Goal: Task Accomplishment & Management: Manage account settings

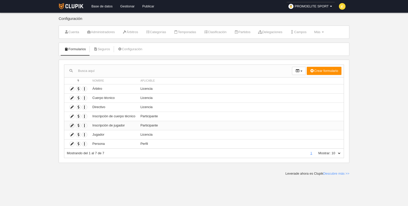
click at [73, 125] on icon at bounding box center [72, 125] width 5 height 5
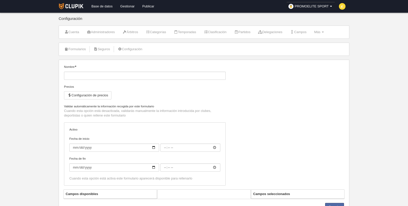
type input "Inscripción de jugador"
checkbox input "true"
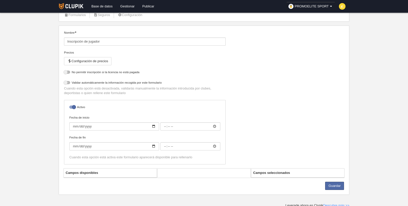
select select "selected"
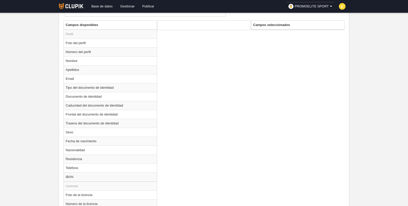
scroll to position [214, 0]
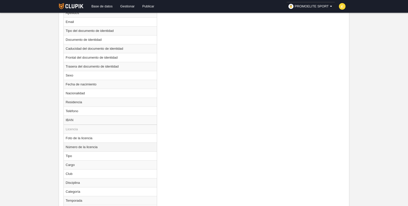
drag, startPoint x: 100, startPoint y: 155, endPoint x: 156, endPoint y: 147, distance: 57.2
click at [100, 155] on td "Tipo" at bounding box center [110, 155] width 93 height 9
radio input "true"
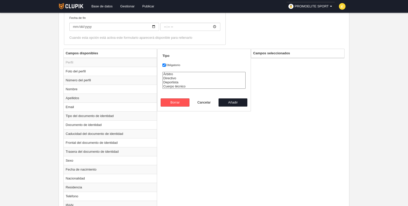
scroll to position [153, 0]
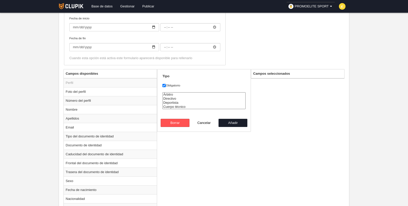
select select "player"
click at [170, 101] on option "Deportista" at bounding box center [204, 103] width 83 height 4
drag, startPoint x: 240, startPoint y: 120, endPoint x: 242, endPoint y: 120, distance: 2.6
click at [240, 120] on button "Añadir" at bounding box center [232, 123] width 29 height 8
radio input "false"
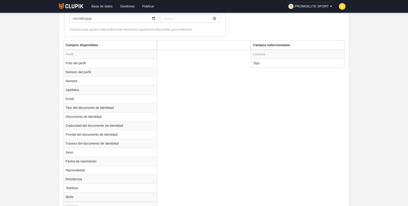
scroll to position [184, 0]
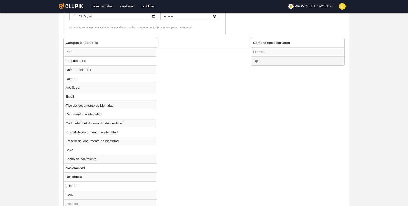
click at [275, 59] on td "Tipo" at bounding box center [297, 60] width 93 height 9
radio input "true"
select select "player"
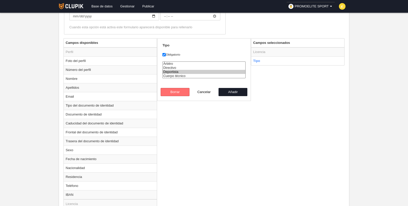
click at [176, 90] on button "Borrar" at bounding box center [175, 92] width 29 height 8
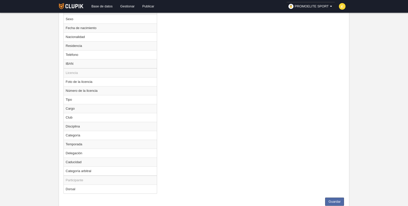
scroll to position [327, 0]
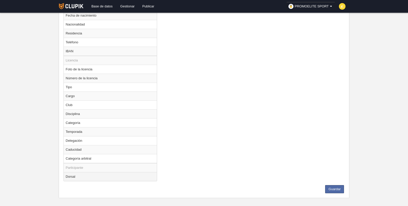
click at [72, 172] on td "Dorsal" at bounding box center [110, 176] width 93 height 9
radio input "true"
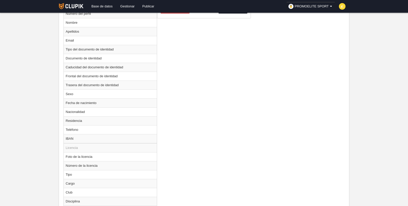
scroll to position [200, 0]
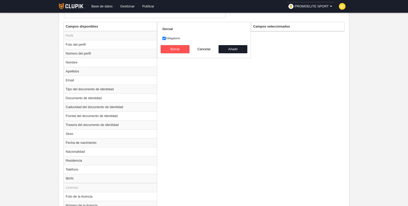
drag, startPoint x: 173, startPoint y: 37, endPoint x: 189, endPoint y: 41, distance: 16.5
click at [174, 37] on label "Obligatorio" at bounding box center [203, 38] width 83 height 5
click at [166, 37] on input "Obligatorio" at bounding box center [163, 38] width 3 height 3
checkbox input "false"
click at [221, 48] on button "Añadir" at bounding box center [232, 49] width 29 height 8
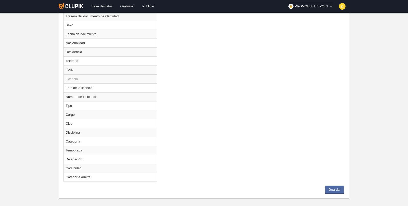
scroll to position [309, 0]
click at [335, 186] on button "Guardar" at bounding box center [334, 189] width 19 height 8
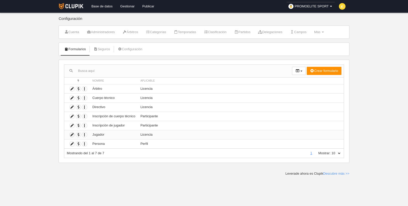
click at [71, 133] on icon at bounding box center [72, 134] width 5 height 5
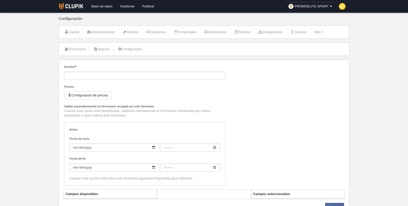
type input "Jugador"
checkbox input "true"
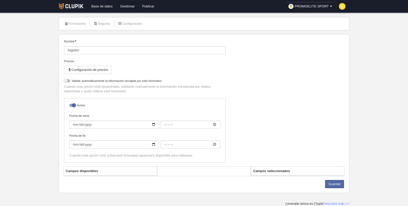
select select "selected"
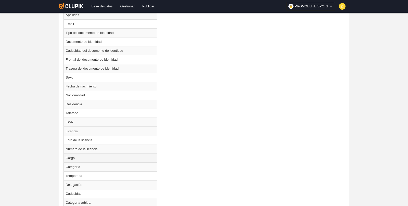
scroll to position [273, 0]
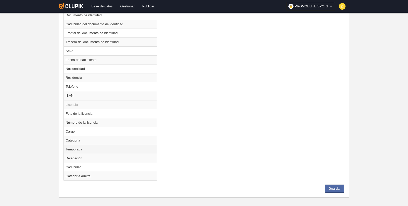
click at [76, 146] on td "Temporada" at bounding box center [110, 149] width 93 height 9
radio input "true"
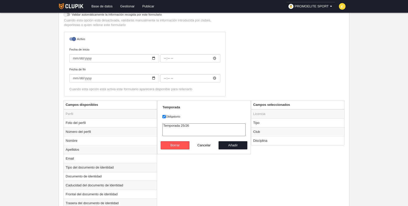
scroll to position [113, 0]
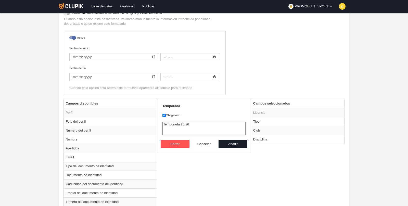
select select "8563"
click at [181, 122] on option "Temporada 25/26" at bounding box center [204, 124] width 83 height 4
drag, startPoint x: 230, startPoint y: 141, endPoint x: 224, endPoint y: 130, distance: 12.2
click at [230, 140] on button "Añadir" at bounding box center [232, 144] width 29 height 8
radio input "false"
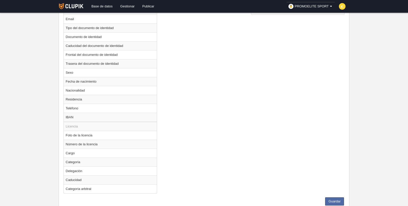
scroll to position [264, 0]
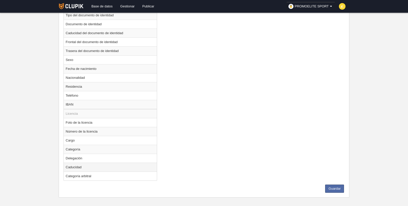
click at [102, 163] on td "Caducidad" at bounding box center [110, 167] width 93 height 9
radio input "true"
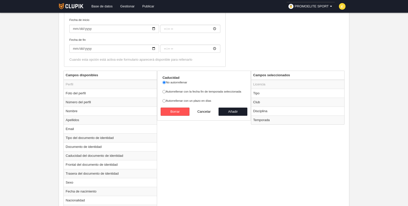
scroll to position [141, 0]
drag, startPoint x: 167, startPoint y: 90, endPoint x: 207, endPoint y: 100, distance: 40.8
click at [168, 90] on label "Autorrellenar con la fecha fin de temporada seleccionada" at bounding box center [203, 91] width 83 height 5
click at [166, 90] on input "Autorrellenar con la fecha fin de temporada seleccionada" at bounding box center [163, 91] width 3 height 3
radio input "true"
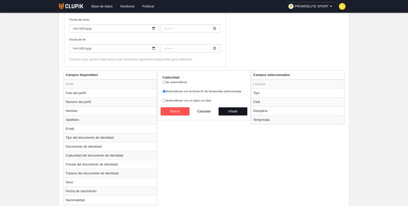
click at [236, 110] on button "Añadir" at bounding box center [232, 111] width 29 height 8
radio input "false"
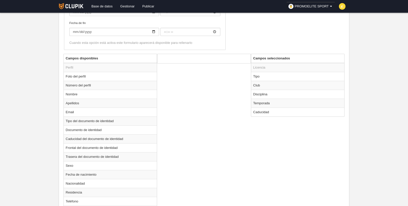
scroll to position [159, 0]
click at [269, 110] on td "Caducidad" at bounding box center [297, 111] width 93 height 9
radio input "true"
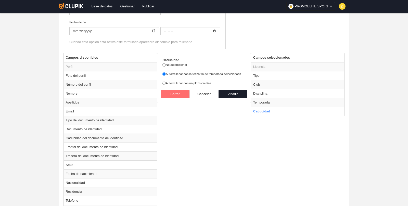
click at [181, 91] on button "Borrar" at bounding box center [175, 94] width 29 height 8
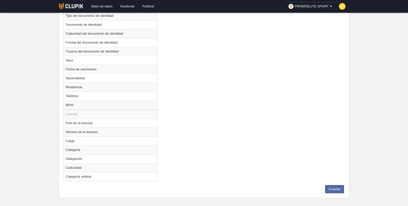
scroll to position [264, 0]
drag, startPoint x: 333, startPoint y: 185, endPoint x: 349, endPoint y: 175, distance: 18.8
click at [333, 185] on button "Guardar" at bounding box center [334, 189] width 19 height 8
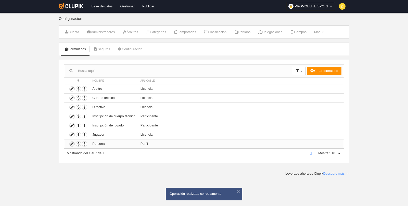
click at [73, 142] on icon at bounding box center [72, 143] width 5 height 5
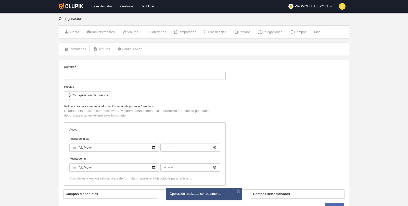
type input "Persona"
checkbox input "true"
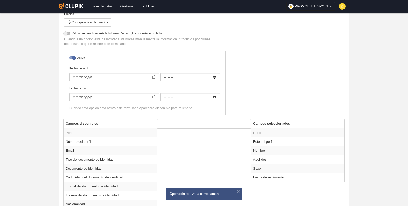
scroll to position [129, 0]
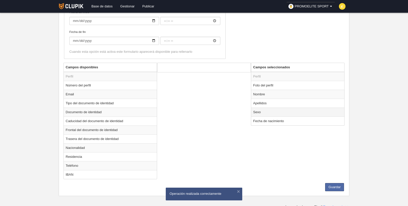
click at [272, 112] on td "Sexo" at bounding box center [297, 112] width 93 height 9
radio input "true"
select select
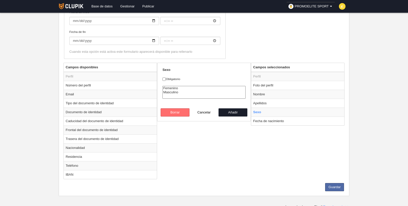
click at [175, 112] on button "Borrar" at bounding box center [175, 112] width 29 height 8
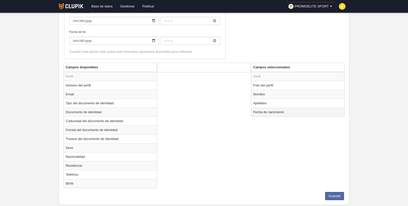
click at [275, 111] on td "Fecha de nacimiento" at bounding box center [297, 112] width 93 height 9
radio input "true"
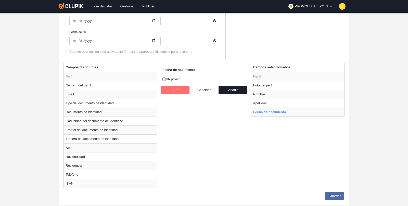
click at [180, 90] on button "Borrar" at bounding box center [175, 90] width 29 height 8
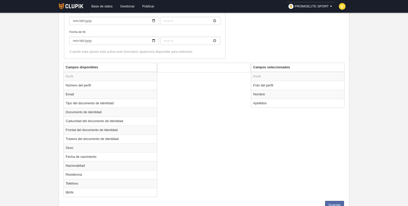
scroll to position [147, 0]
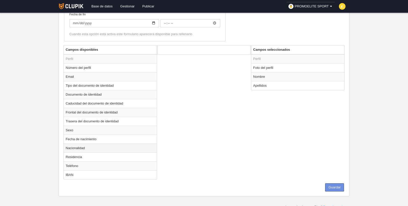
drag, startPoint x: 331, startPoint y: 185, endPoint x: 155, endPoint y: 149, distance: 179.2
click at [330, 185] on button "Guardar" at bounding box center [334, 187] width 19 height 8
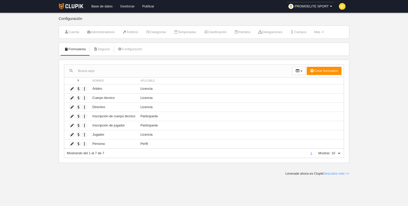
click at [127, 6] on link "Gestionar" at bounding box center [127, 6] width 22 height 13
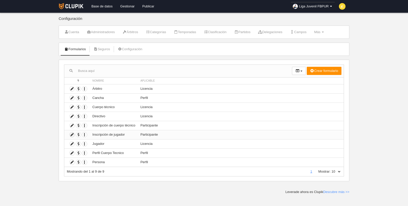
click at [72, 133] on icon at bounding box center [72, 134] width 5 height 5
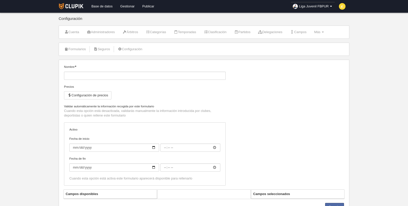
type input "Inscripción de jugador"
checkbox input "true"
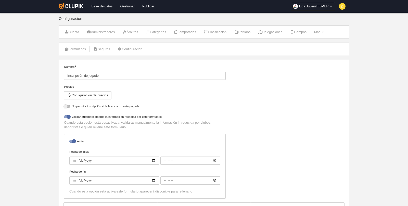
select select "selected"
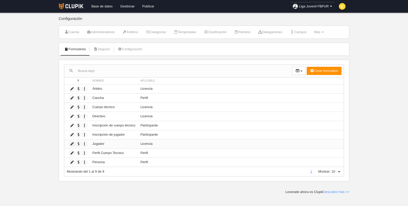
click at [73, 143] on icon at bounding box center [72, 143] width 5 height 5
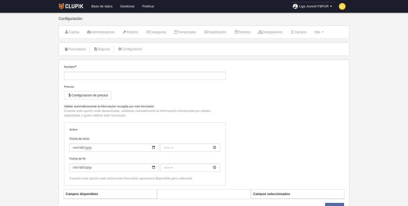
type input "Jugador"
checkbox input "true"
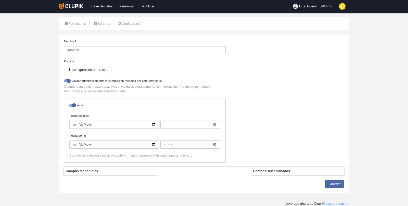
select select "selected"
